Goal: Information Seeking & Learning: Find specific fact

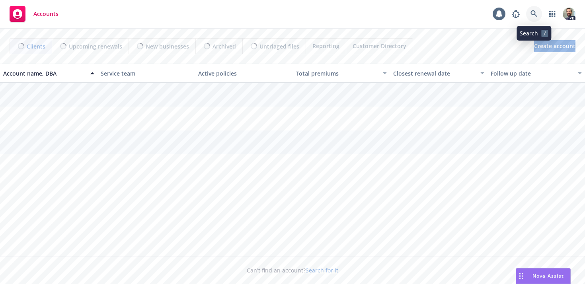
click at [535, 14] on icon at bounding box center [533, 13] width 7 height 7
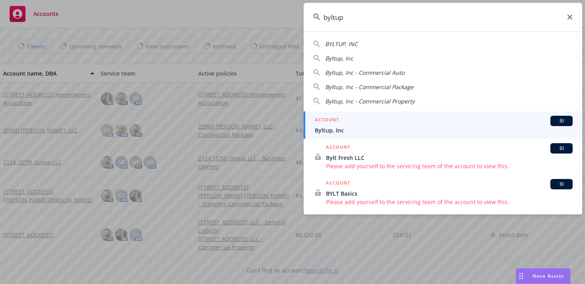
type input "byltup"
click at [325, 130] on span "Byltup, Inc" at bounding box center [444, 130] width 258 height 8
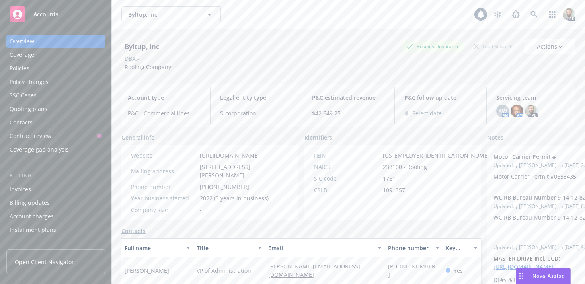
click at [34, 69] on div "Policies" at bounding box center [56, 68] width 92 height 13
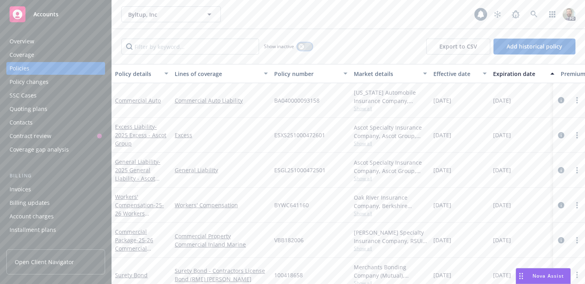
click at [307, 47] on button "button" at bounding box center [304, 47] width 15 height 8
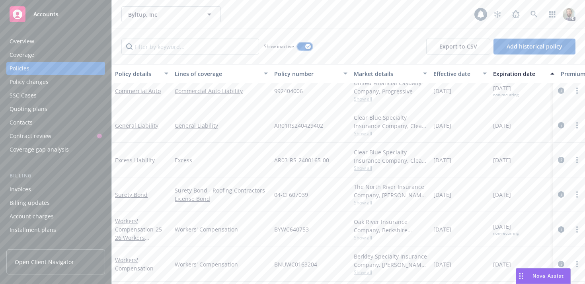
scroll to position [363, 0]
drag, startPoint x: 273, startPoint y: 125, endPoint x: 521, endPoint y: 123, distance: 247.9
click at [521, 123] on div "General Liability General Liability AR01RS240429402 Clear Blue Specialty Insura…" at bounding box center [496, 124] width 768 height 35
copy div "AR01RS240429402 Clear Blue Specialty Insurance Company, Clear Blue Insurance Gr…"
click at [361, 132] on span "Show all" at bounding box center [390, 132] width 73 height 7
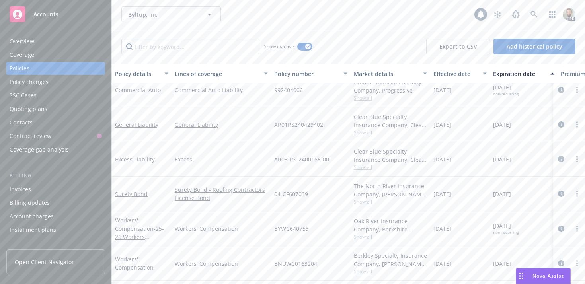
click at [261, 111] on div "General Liability" at bounding box center [221, 124] width 99 height 35
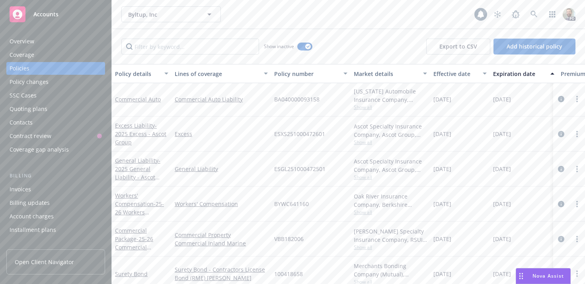
scroll to position [616, 0]
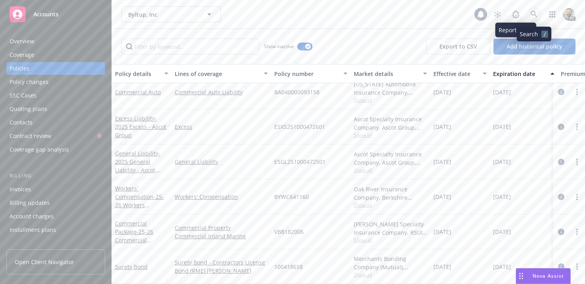
click at [532, 13] on icon at bounding box center [533, 14] width 7 height 7
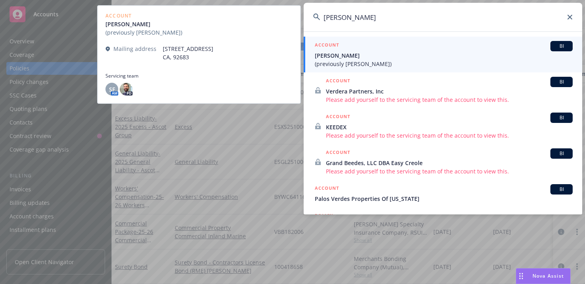
type input "[PERSON_NAME]"
click at [382, 59] on span "[PERSON_NAME]" at bounding box center [444, 55] width 258 height 8
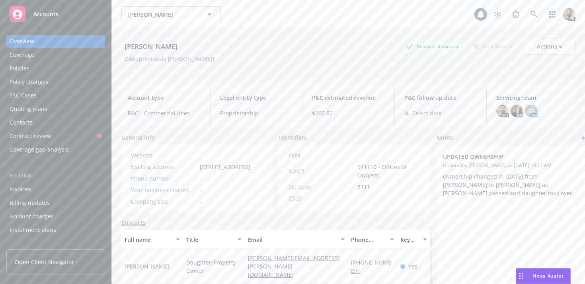
click at [39, 68] on div "Policies" at bounding box center [56, 68] width 92 height 13
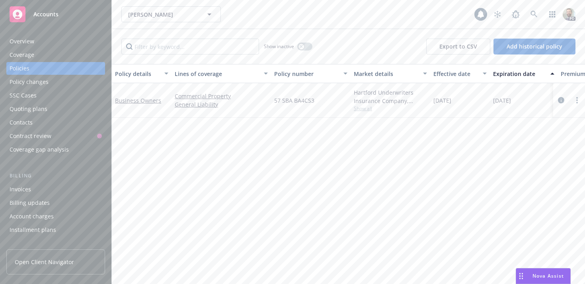
click at [37, 41] on div "Overview" at bounding box center [56, 41] width 92 height 13
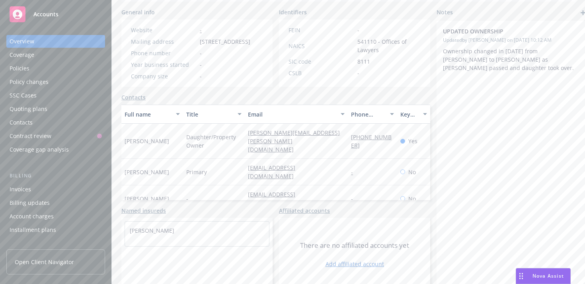
scroll to position [140, 0]
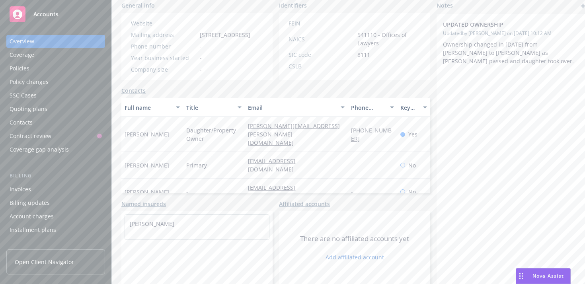
click at [34, 66] on div "Policies" at bounding box center [56, 68] width 92 height 13
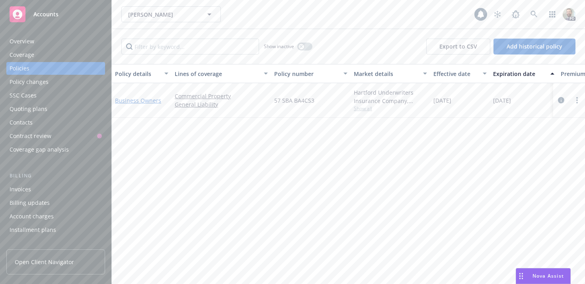
click at [143, 103] on link "Business Owners" at bounding box center [138, 101] width 46 height 8
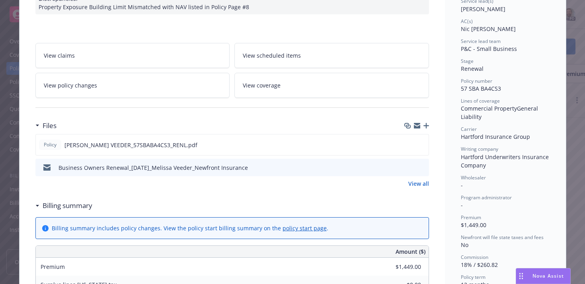
scroll to position [149, 0]
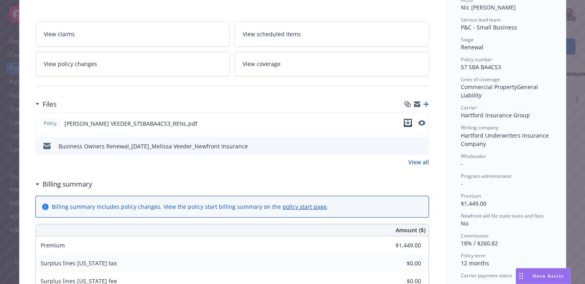
click at [408, 121] on icon "download file" at bounding box center [408, 123] width 6 height 6
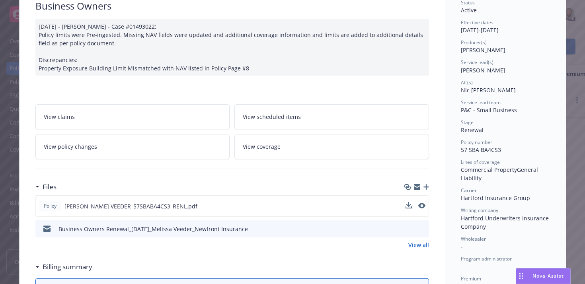
scroll to position [0, 0]
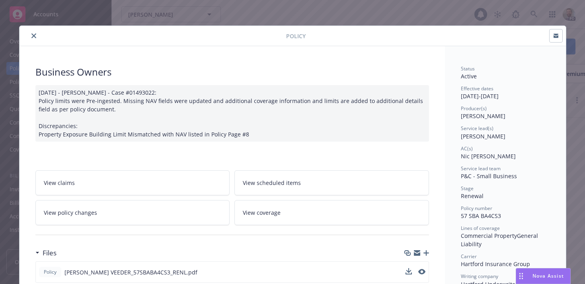
click at [34, 32] on button "close" at bounding box center [34, 36] width 10 height 10
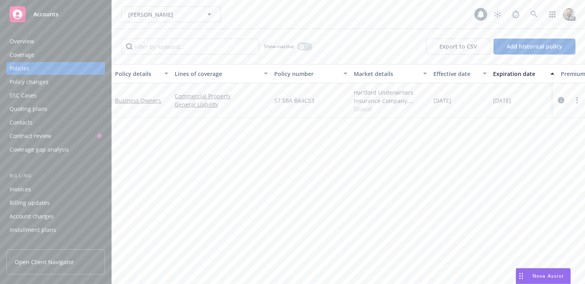
click at [51, 41] on div "Overview" at bounding box center [56, 41] width 92 height 13
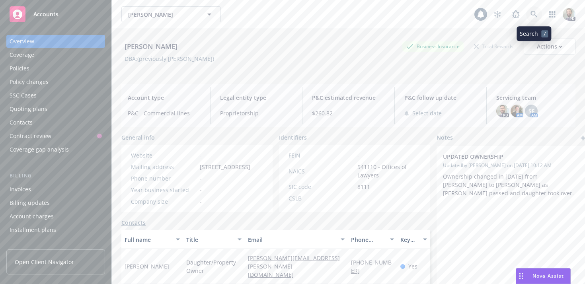
click at [530, 17] on link at bounding box center [534, 14] width 16 height 16
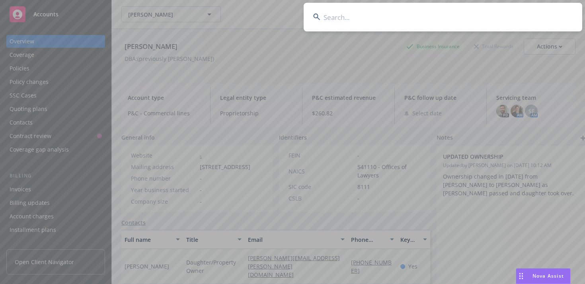
click at [499, 16] on input at bounding box center [443, 17] width 279 height 29
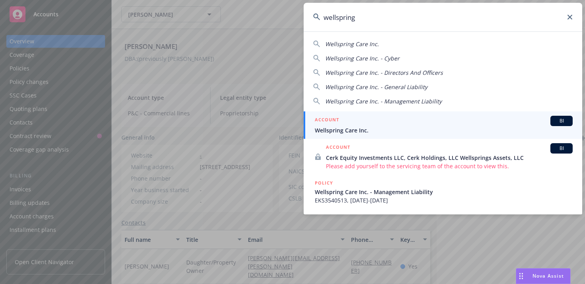
type input "wellspring"
click at [420, 121] on div "ACCOUNT BI" at bounding box center [444, 121] width 258 height 10
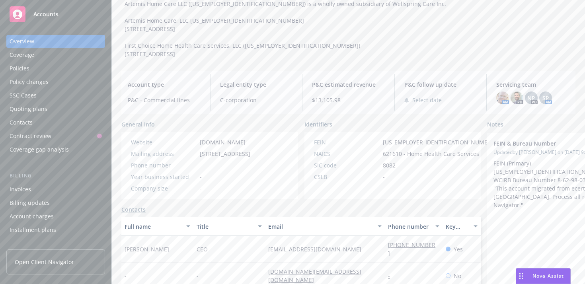
scroll to position [115, 0]
click at [38, 67] on div "Policies" at bounding box center [56, 68] width 92 height 13
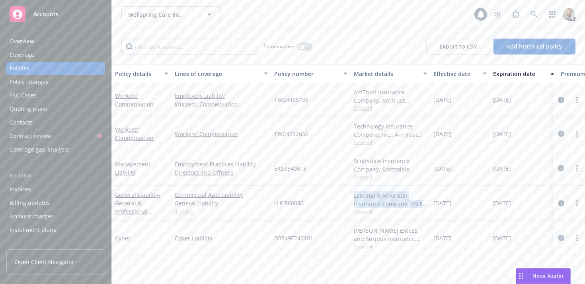
drag, startPoint x: 353, startPoint y: 195, endPoint x: 421, endPoint y: 203, distance: 68.9
click at [421, 203] on div "Landmark American Insurance Company, RSUI Group, RT Specialty Insurance Service…" at bounding box center [391, 203] width 80 height 35
copy div "Landmark American Insurance Company, RSUI"
drag, startPoint x: 354, startPoint y: 230, endPoint x: 374, endPoint y: 231, distance: 20.3
click at [374, 231] on div "[PERSON_NAME] Excess and Surplus Insurance, Inc., [PERSON_NAME] Group, RT Speci…" at bounding box center [390, 234] width 73 height 17
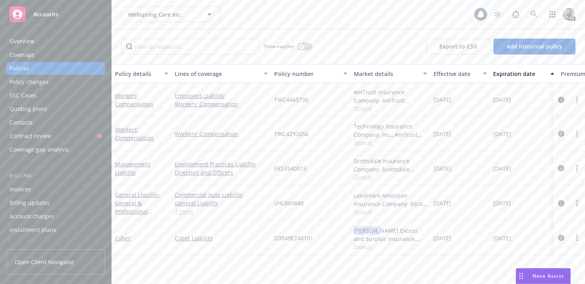
copy div "[PERSON_NAME]"
